Goal: Find specific page/section: Find specific page/section

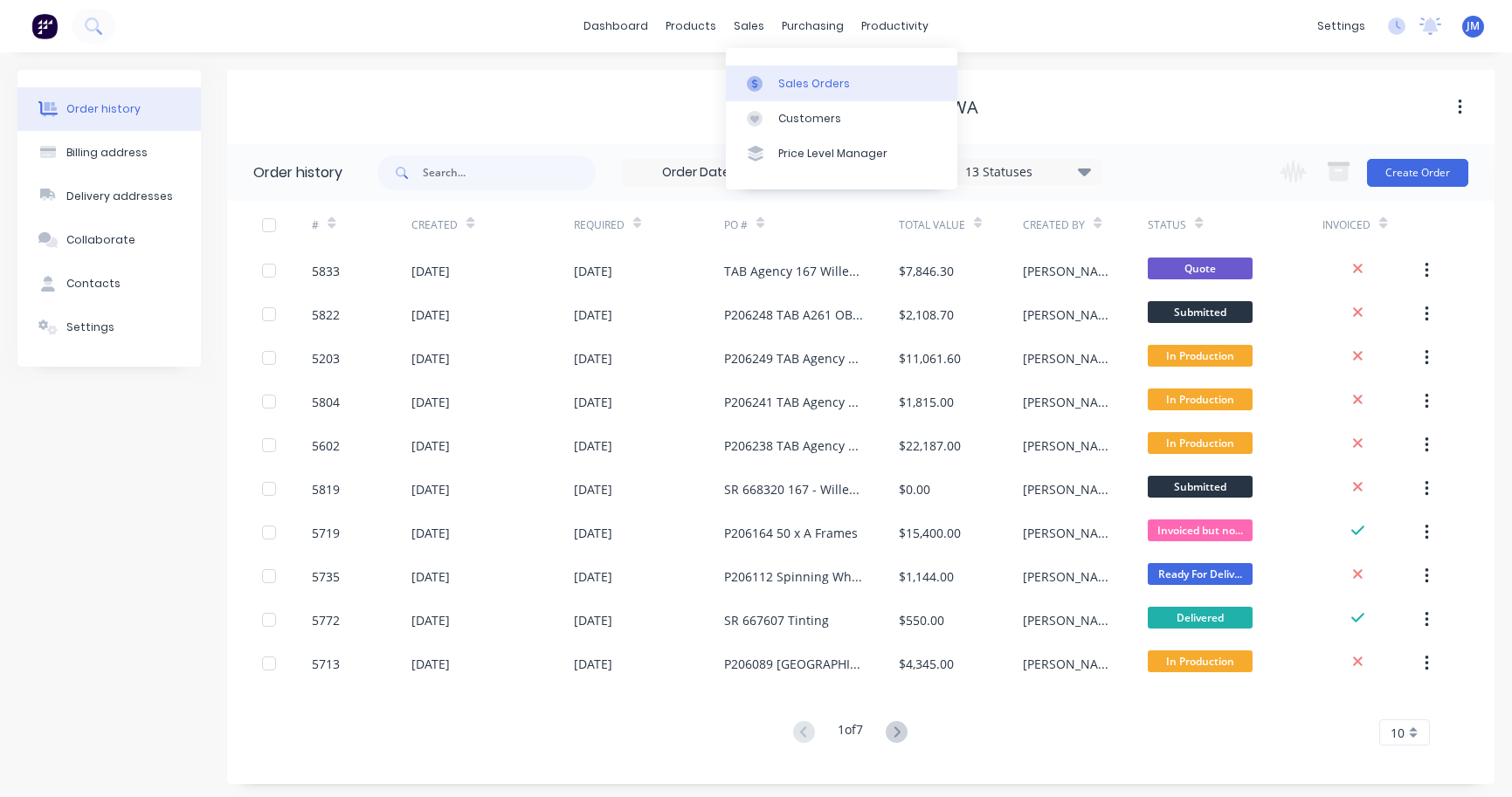
click at [791, 79] on div "Sales Orders" at bounding box center [814, 84] width 72 height 16
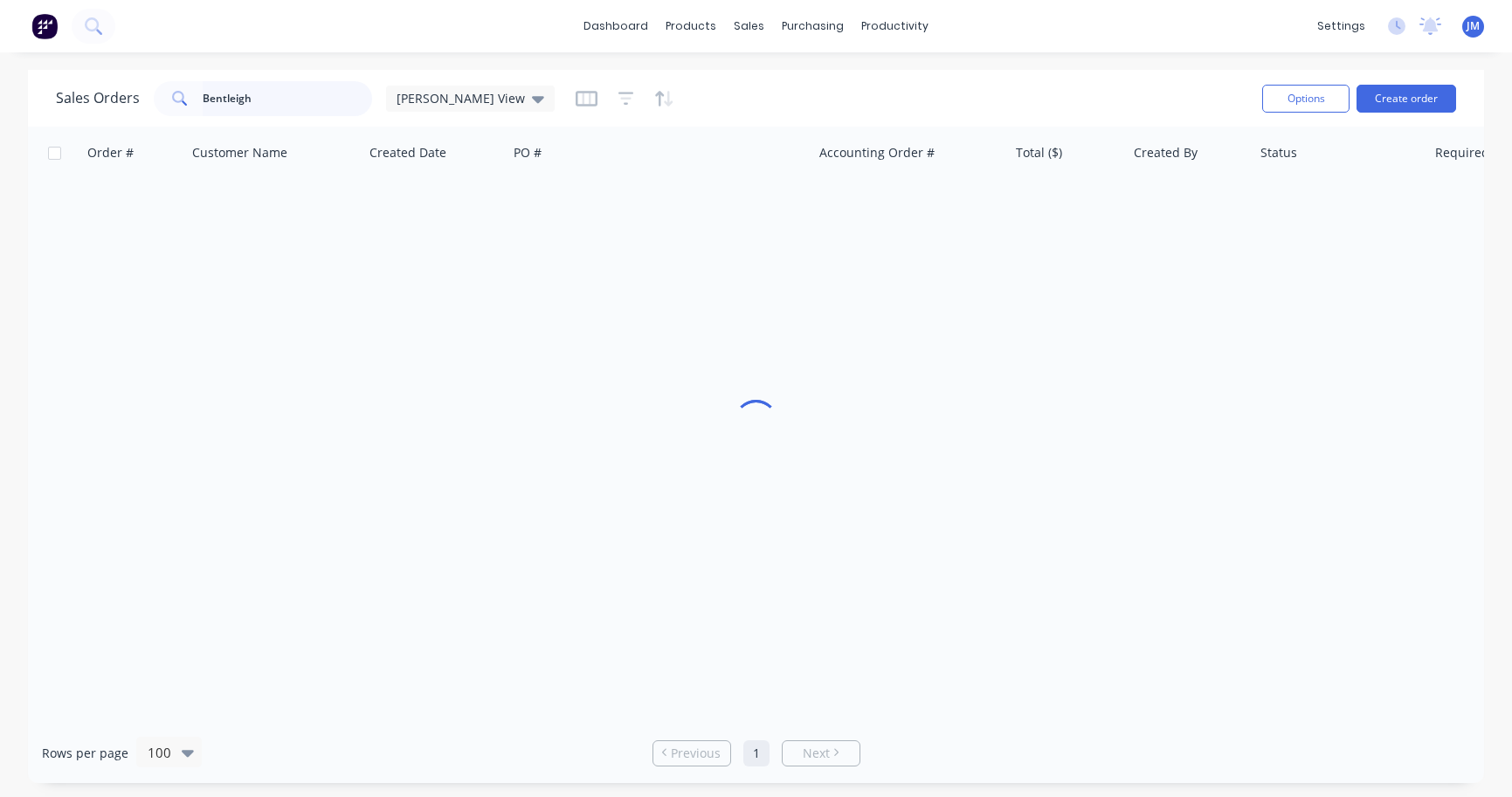
click at [331, 105] on input "Bentleigh" at bounding box center [287, 99] width 170 height 35
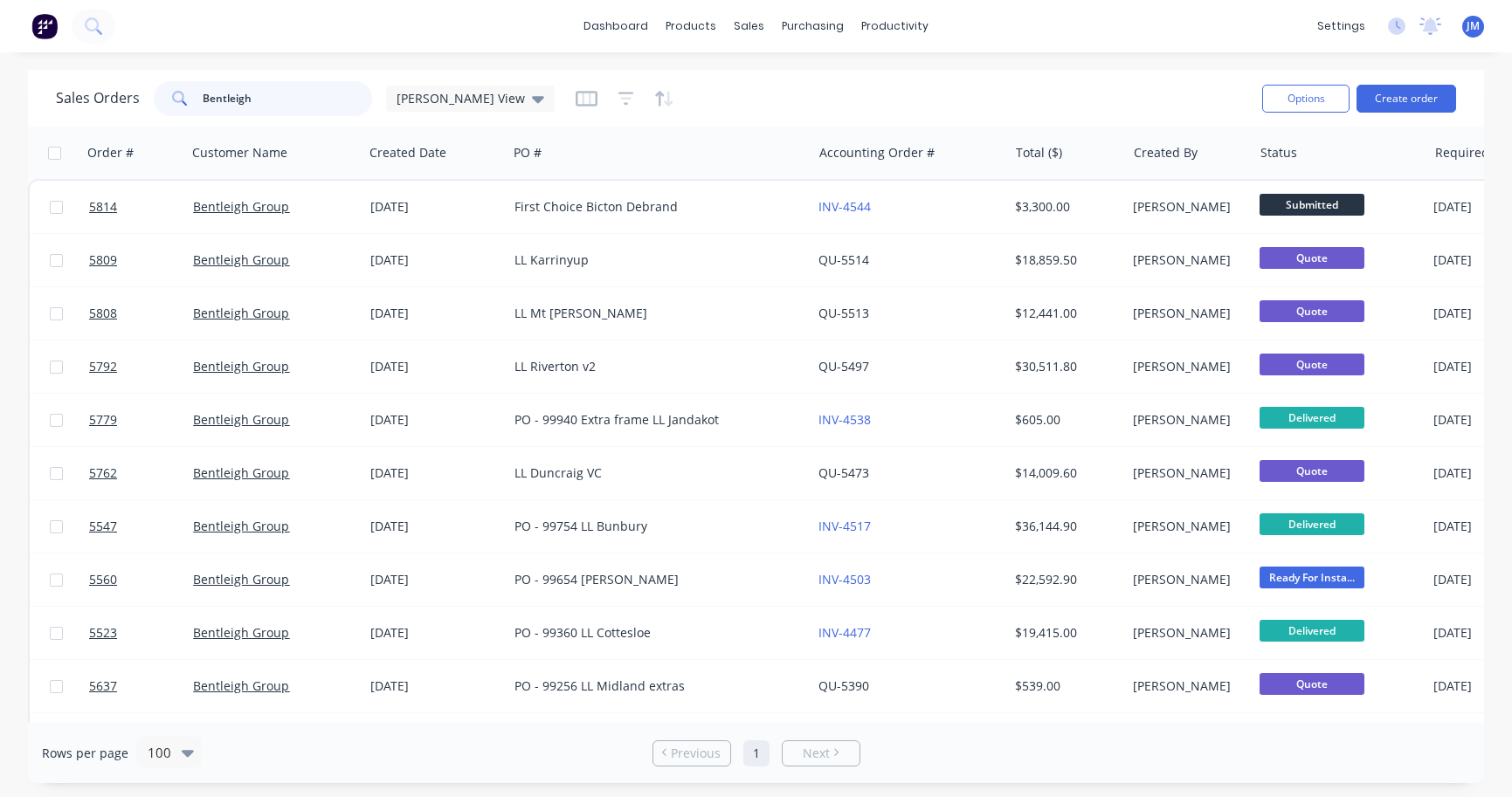
click at [331, 105] on input "Bentleigh" at bounding box center [287, 99] width 170 height 35
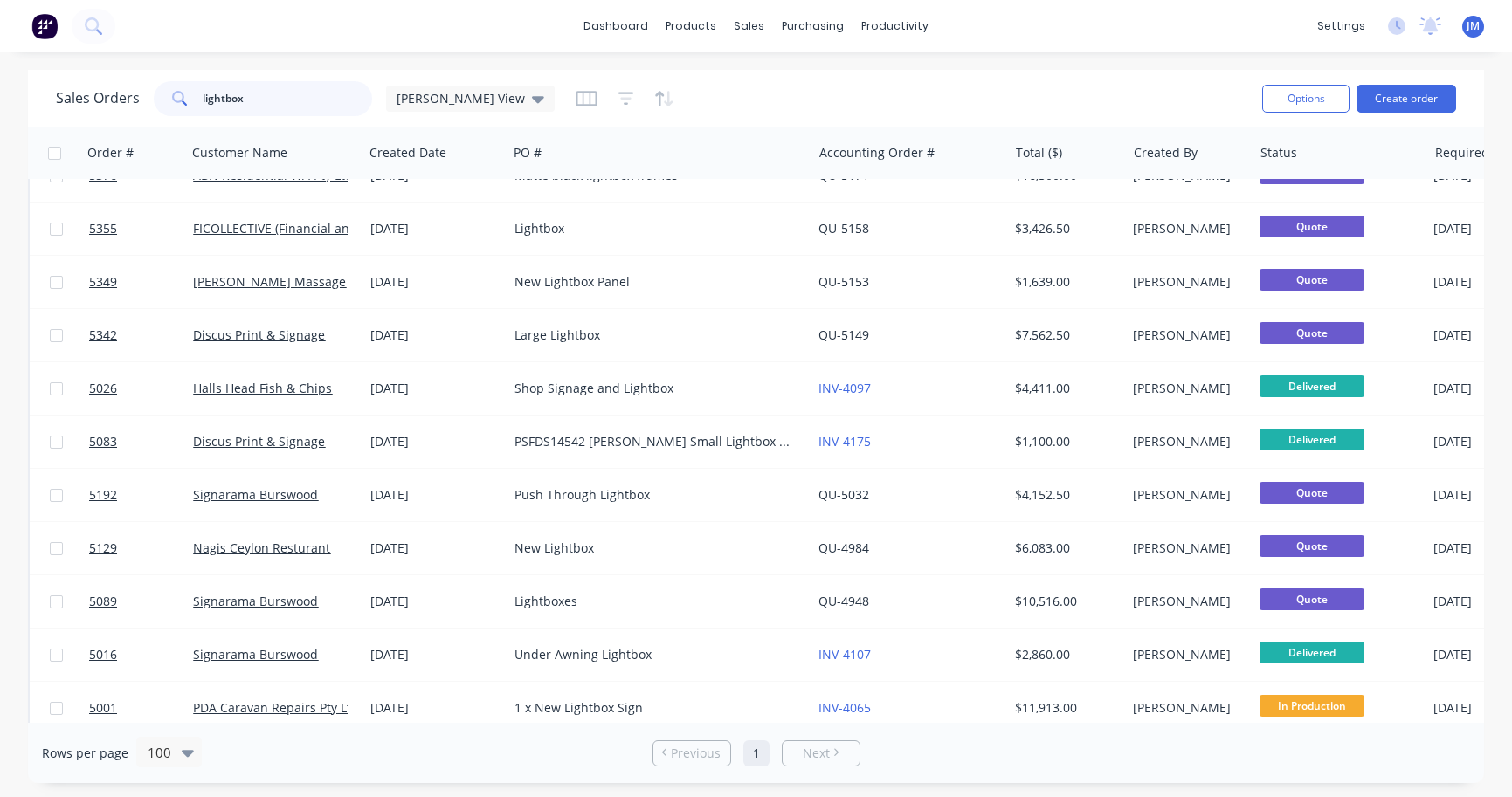
scroll to position [1062, 0]
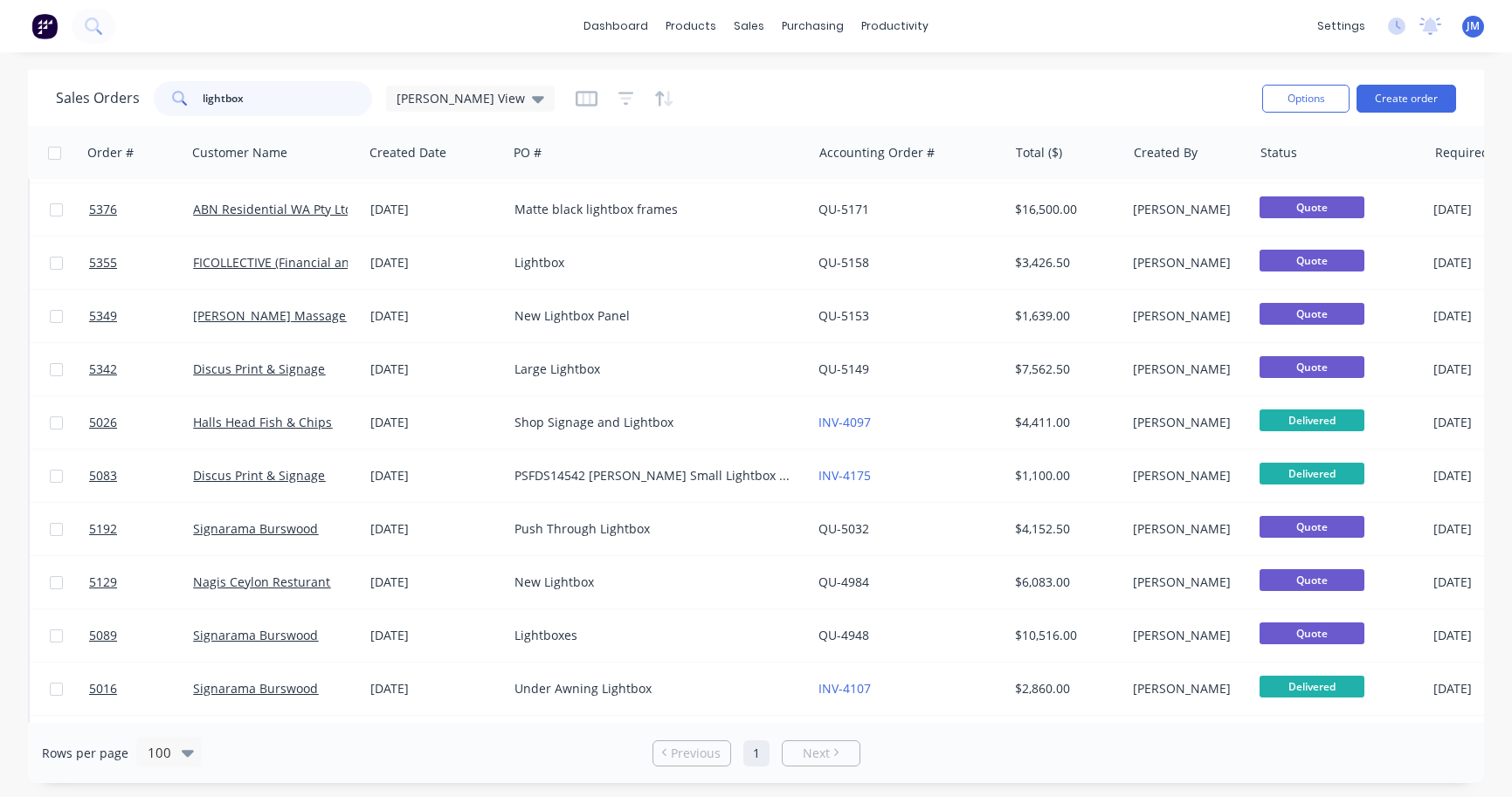
click at [223, 101] on input "lightbox" at bounding box center [287, 99] width 170 height 35
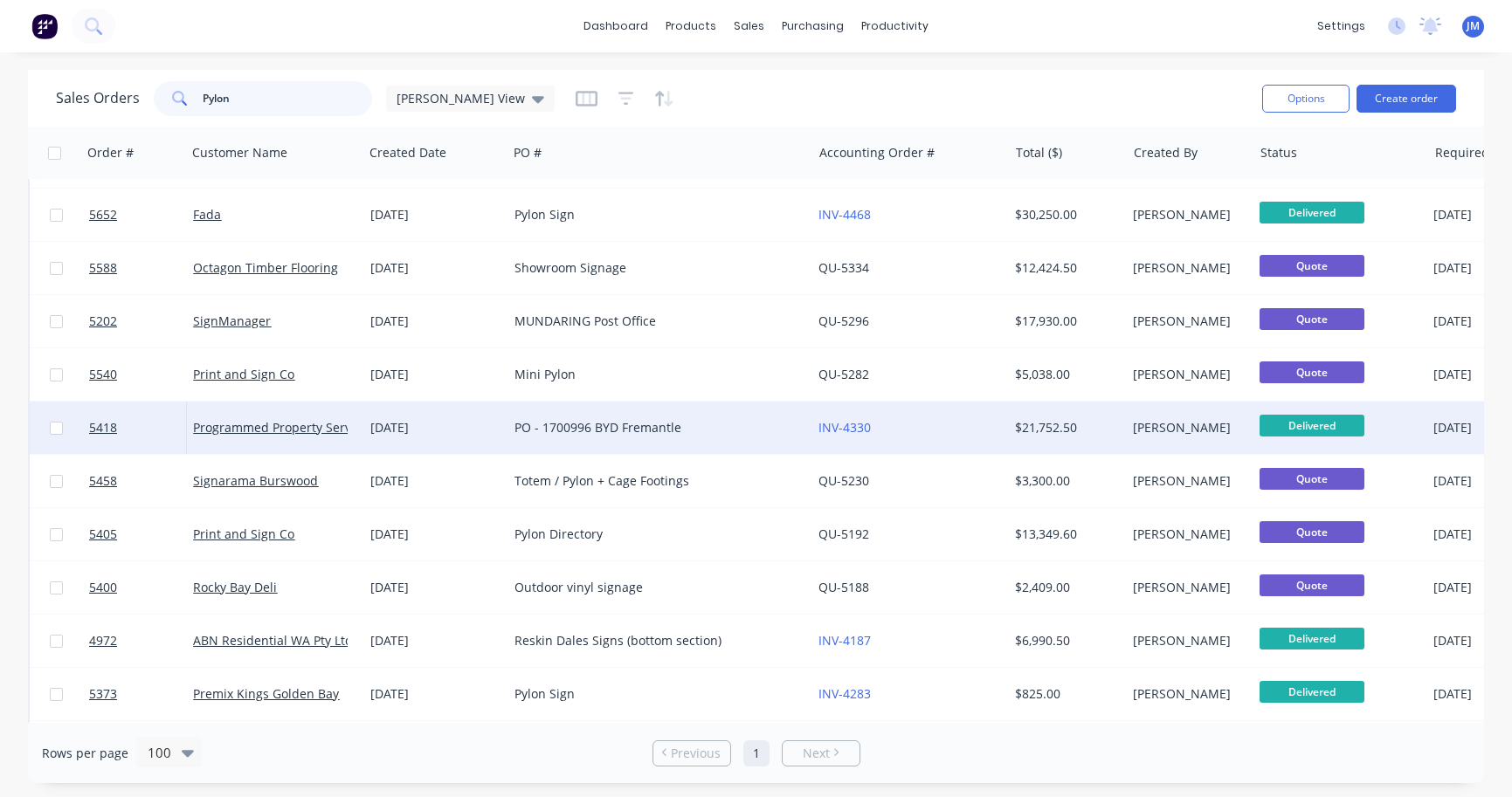
scroll to position [423, 0]
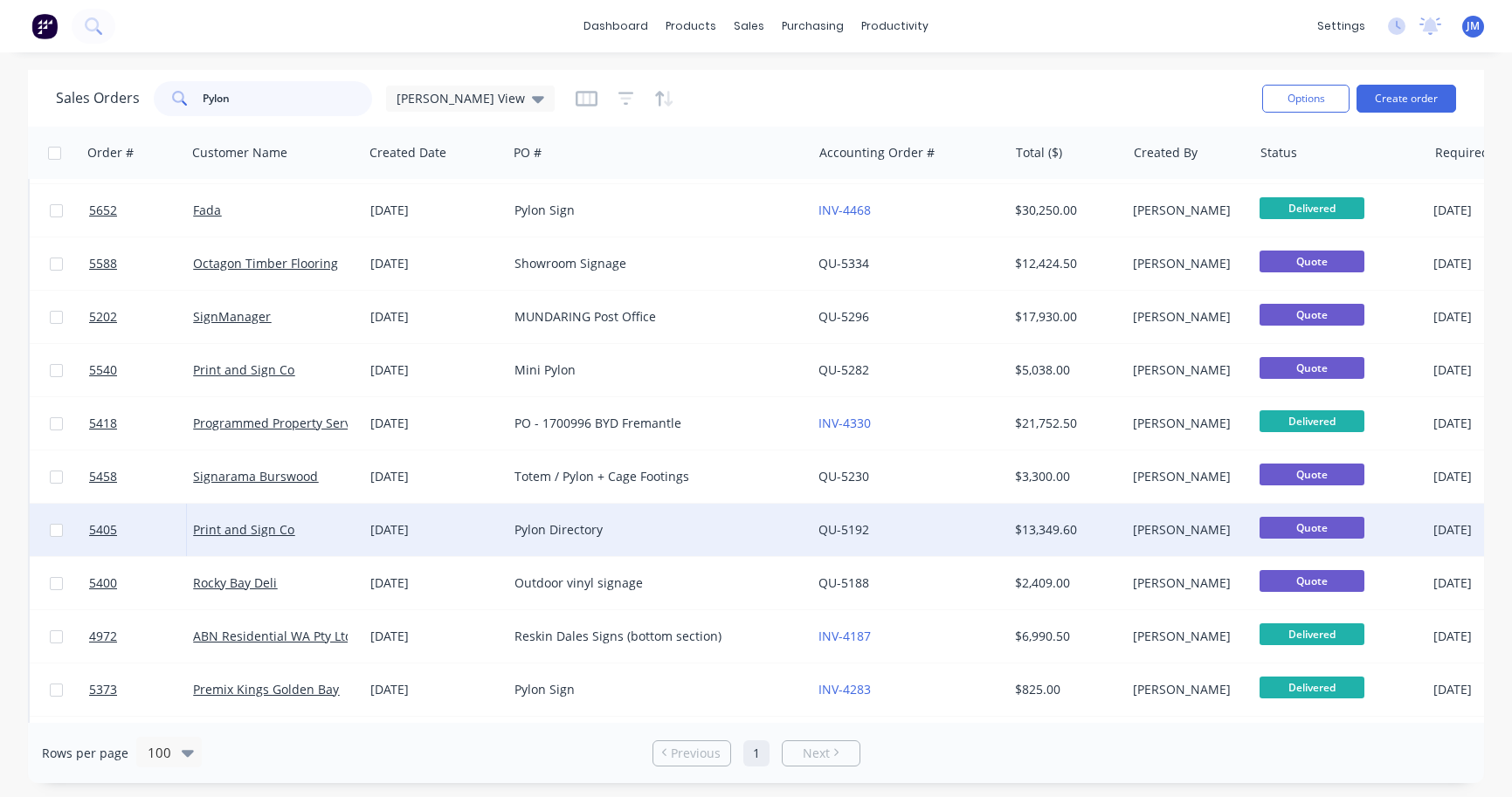
type input "Pylon"
click at [572, 531] on div "Pylon Directory" at bounding box center [652, 530] width 276 height 17
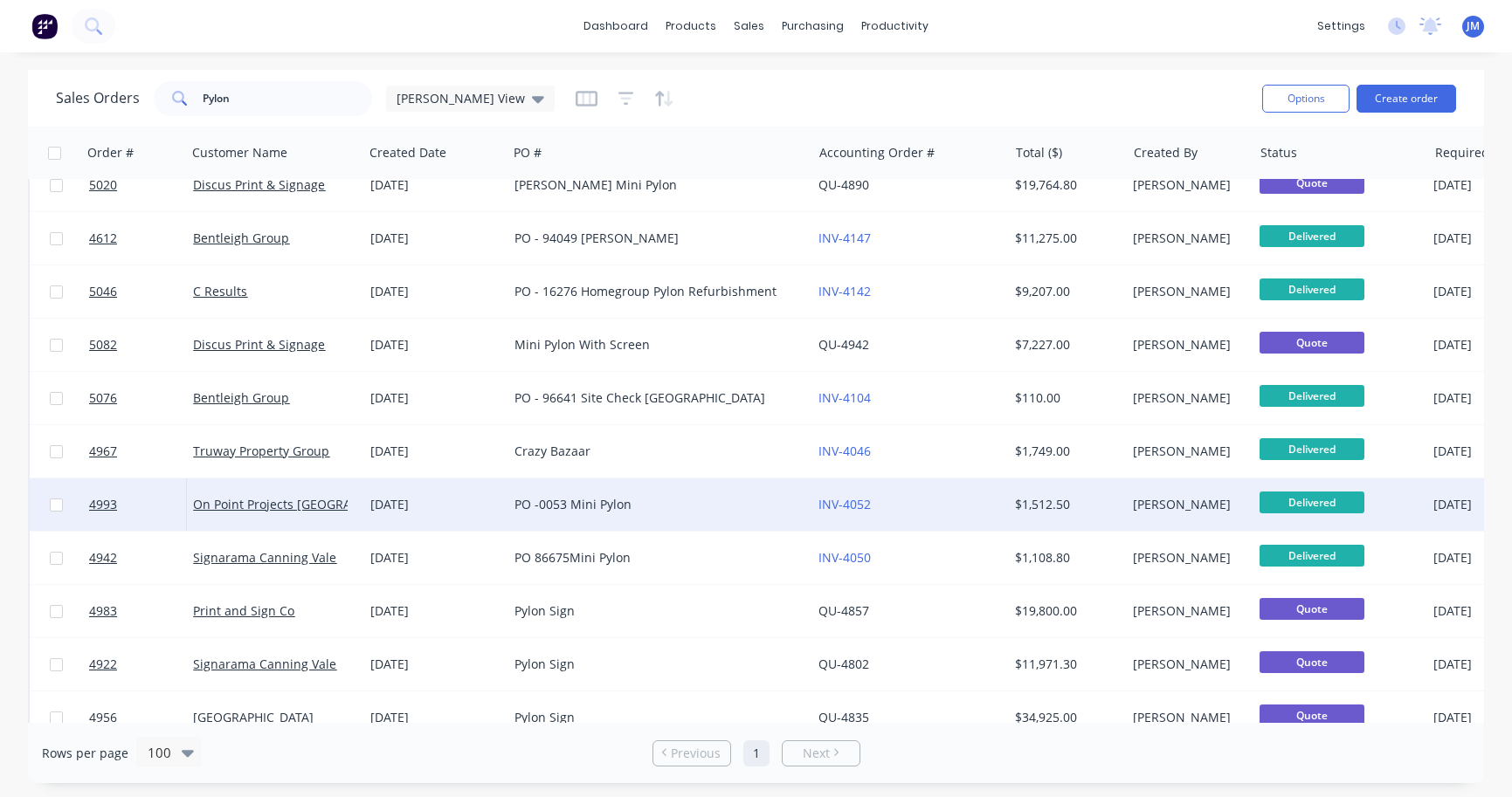
scroll to position [1142, 0]
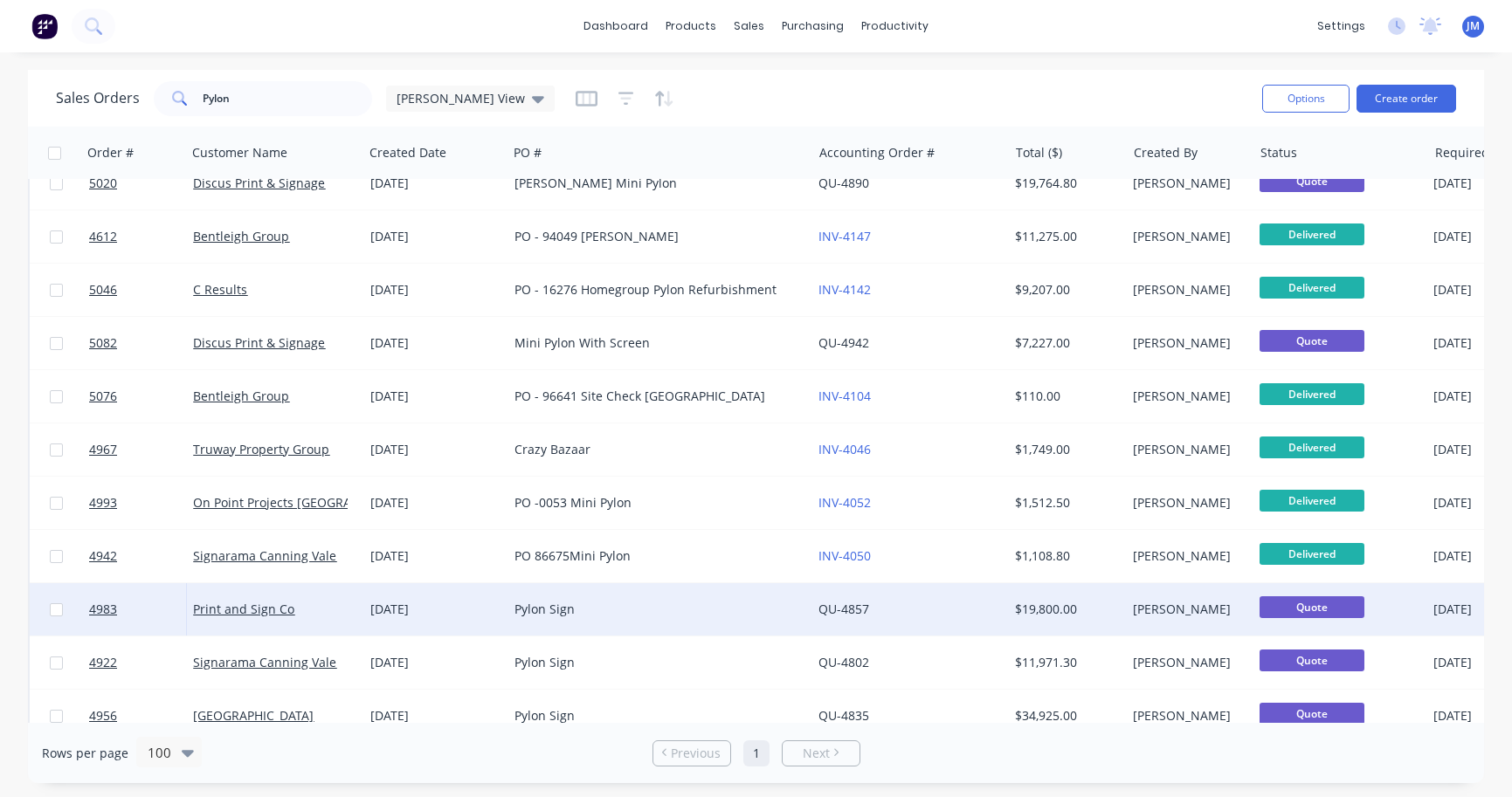
click at [568, 614] on div "Pylon Sign" at bounding box center [652, 609] width 276 height 17
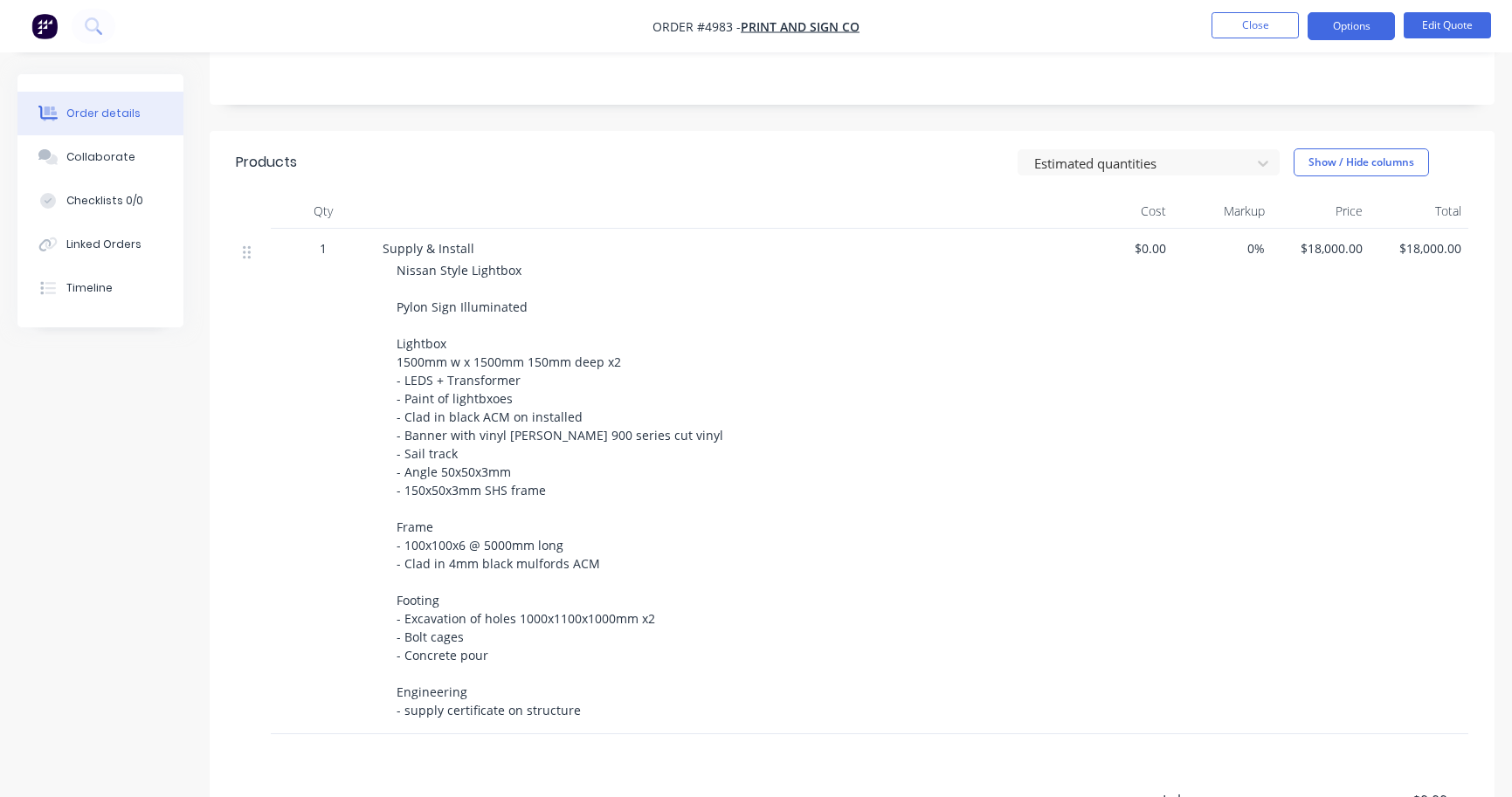
scroll to position [351, 0]
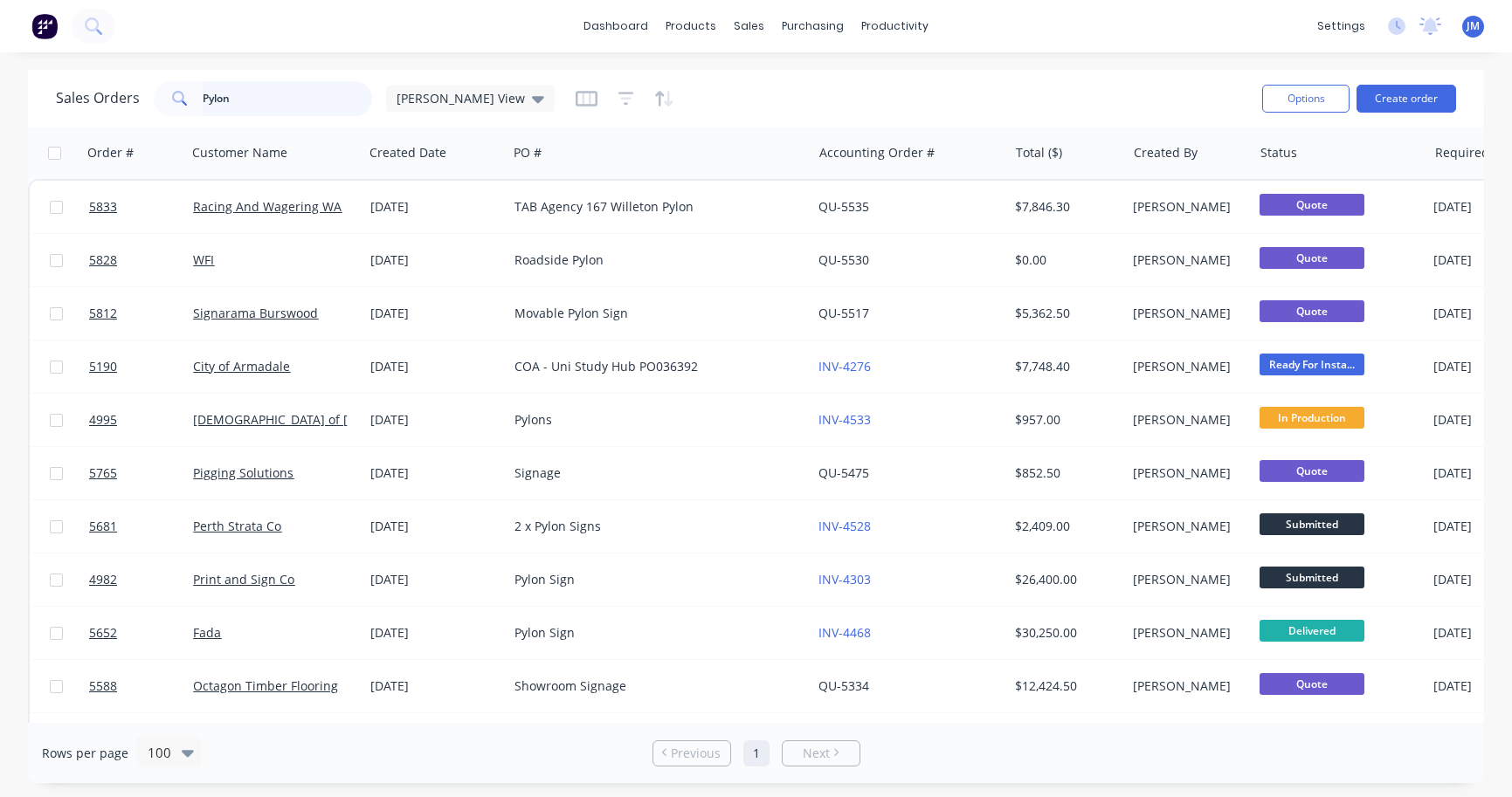
click at [263, 104] on input "Pylon" at bounding box center [287, 99] width 170 height 35
